Goal: Navigation & Orientation: Find specific page/section

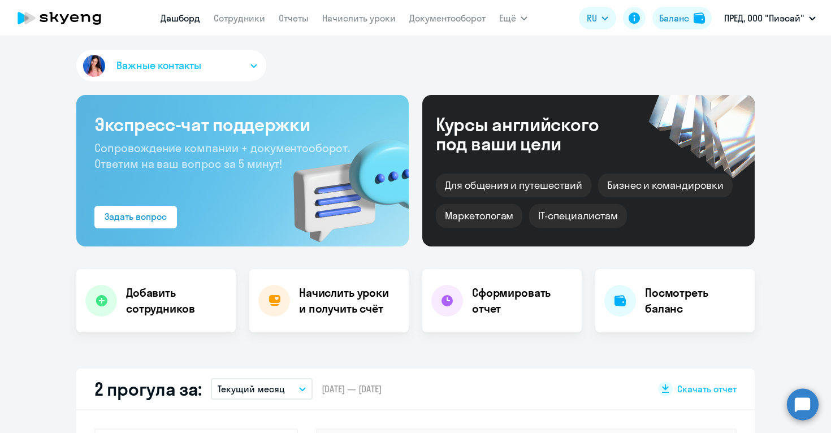
select select "30"
click at [246, 19] on link "Сотрудники" at bounding box center [239, 17] width 51 height 11
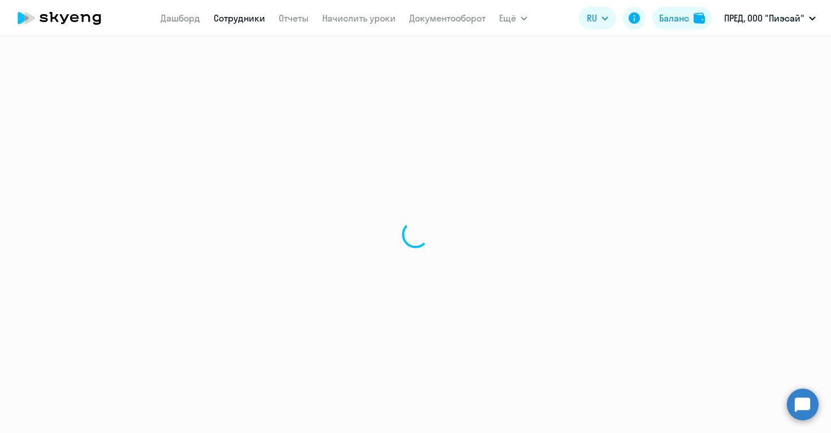
select select "30"
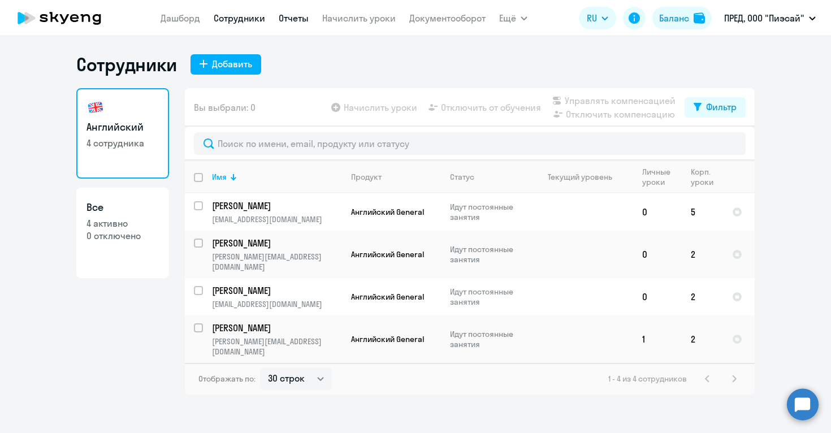
click at [288, 21] on link "Отчеты" at bounding box center [294, 17] width 30 height 11
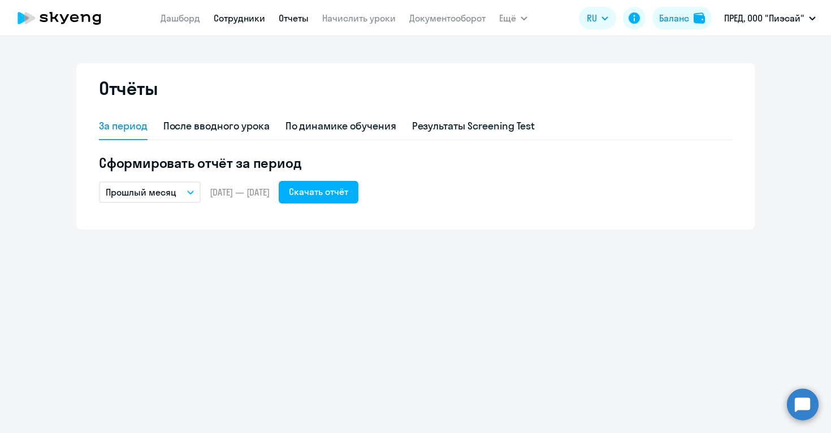
click at [240, 20] on link "Сотрудники" at bounding box center [239, 17] width 51 height 11
select select "30"
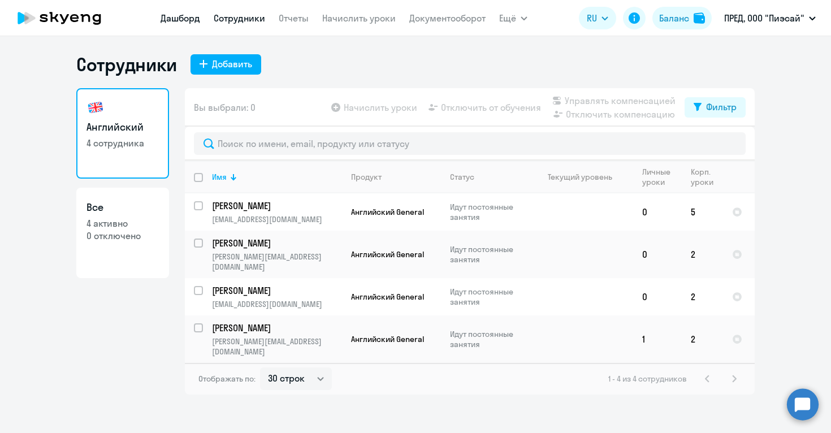
click at [181, 20] on link "Дашборд" at bounding box center [180, 17] width 40 height 11
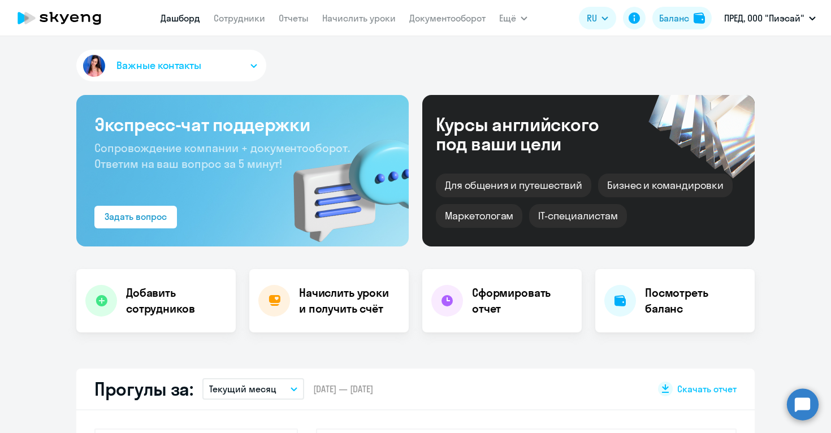
select select "30"
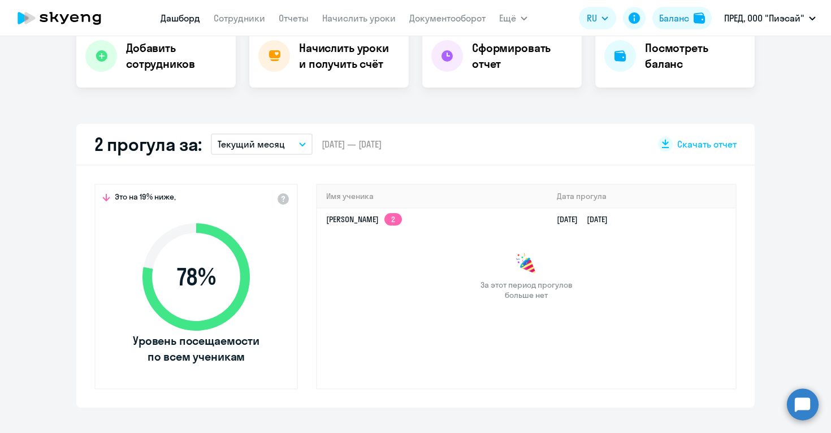
scroll to position [247, 0]
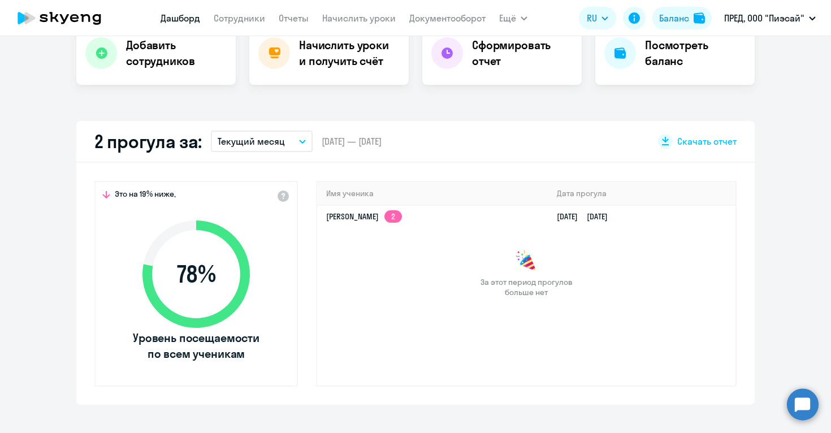
click at [301, 140] on icon "button" at bounding box center [302, 142] width 7 height 4
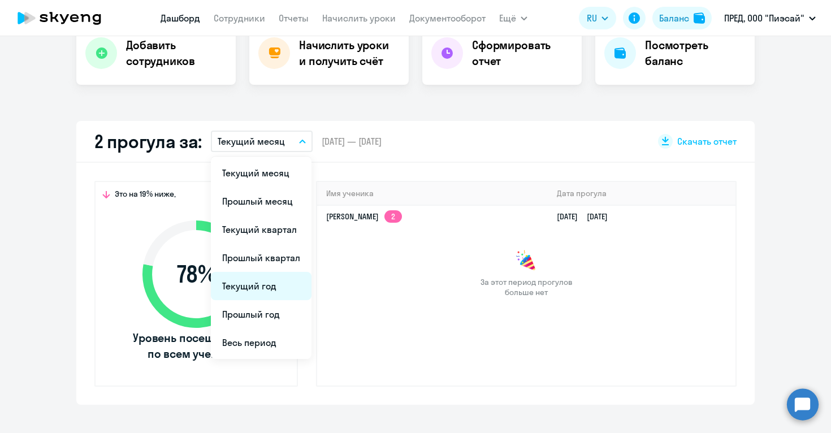
click at [250, 288] on li "Текущий год" at bounding box center [261, 286] width 101 height 28
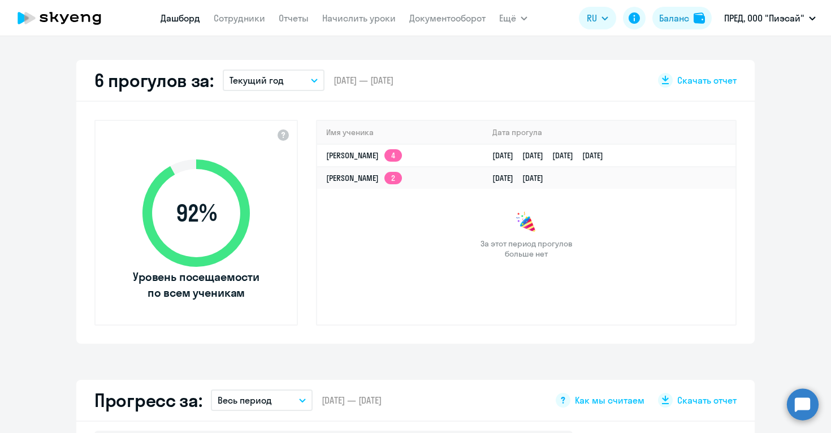
scroll to position [308, 0]
click at [780, 159] on app-truancy-attendance-dashboard "6 прогулов за: Текущий год Текущий месяц Прошлый месяц Текущий квартал [GEOGRAP…" at bounding box center [415, 202] width 831 height 284
